Goal: Find specific page/section: Find specific page/section

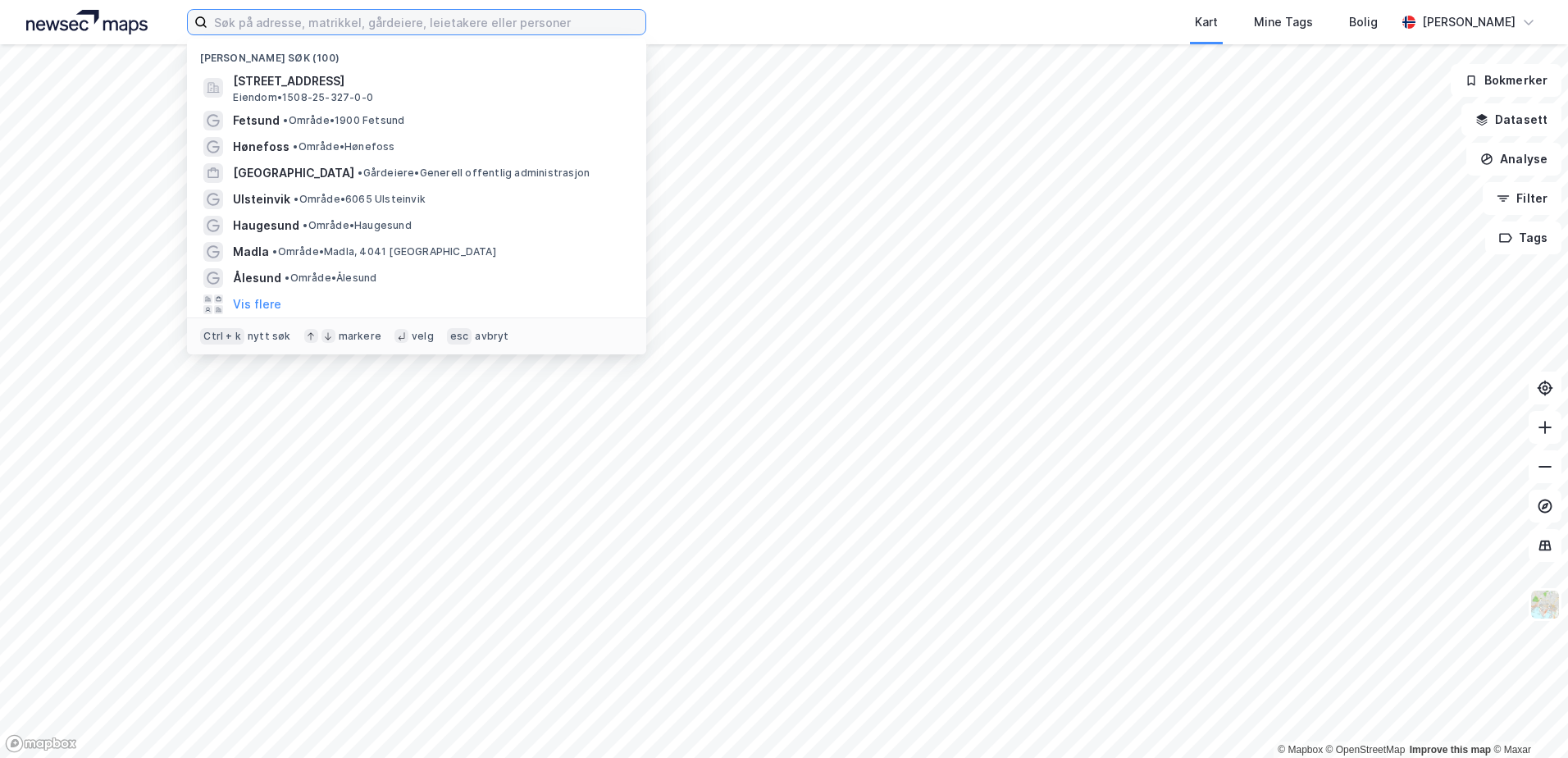
click at [311, 28] on input at bounding box center [427, 22] width 438 height 25
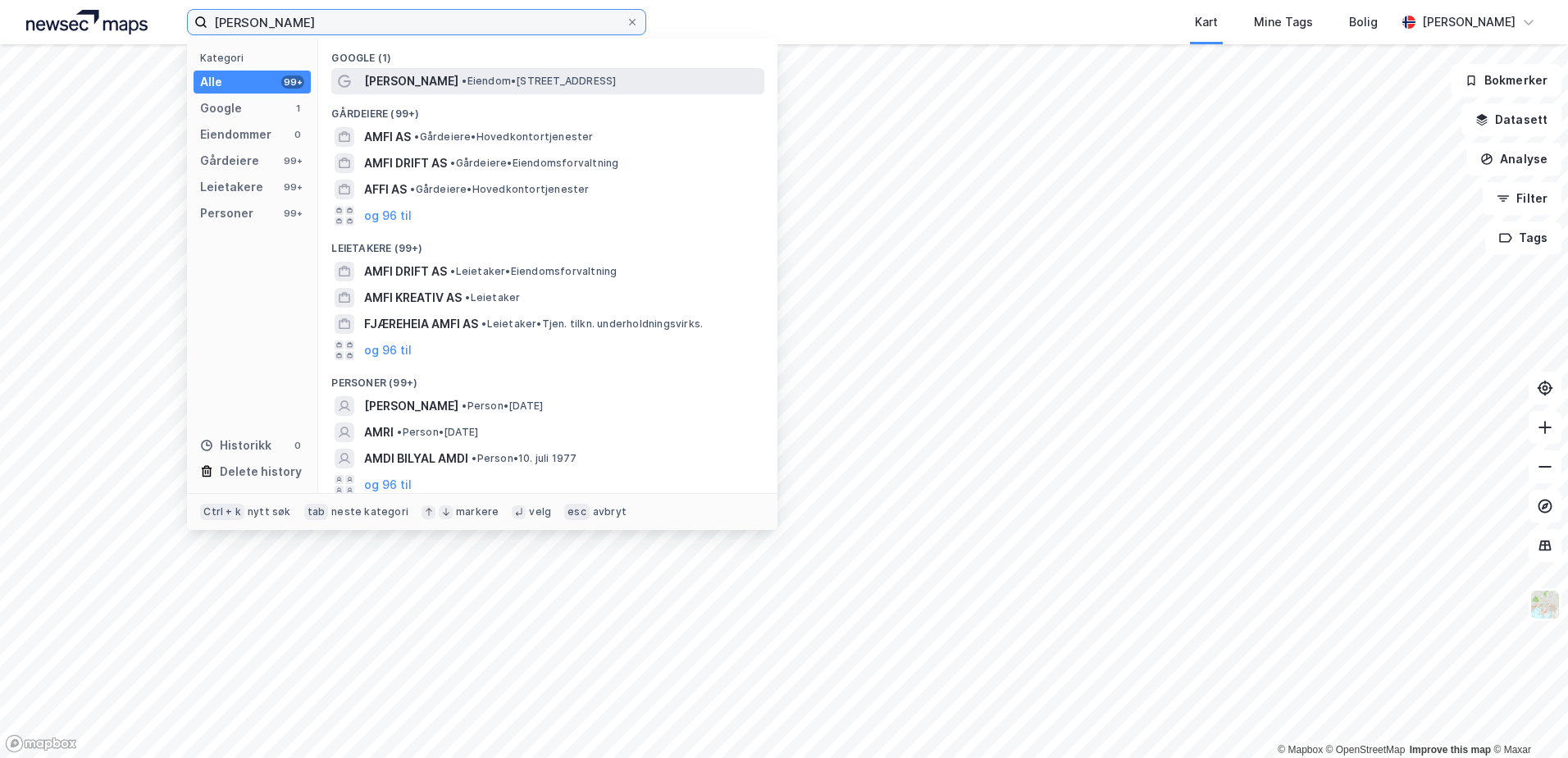
type input "[PERSON_NAME]"
click at [464, 86] on span "• Eiendom • [STREET_ADDRESS]" at bounding box center [539, 81] width 154 height 13
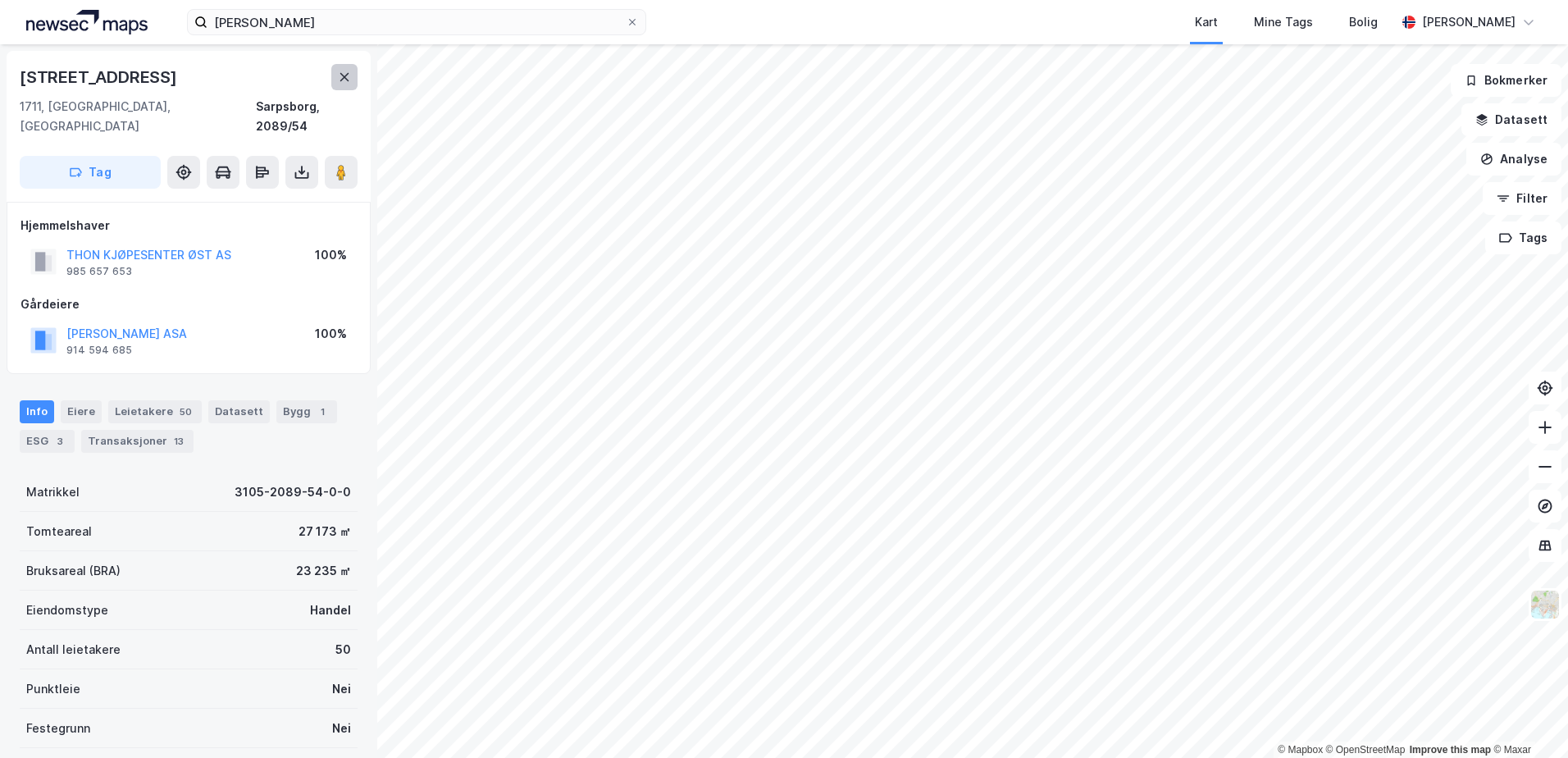
click at [341, 76] on icon at bounding box center [344, 76] width 13 height 13
